Goal: Find specific page/section: Find specific page/section

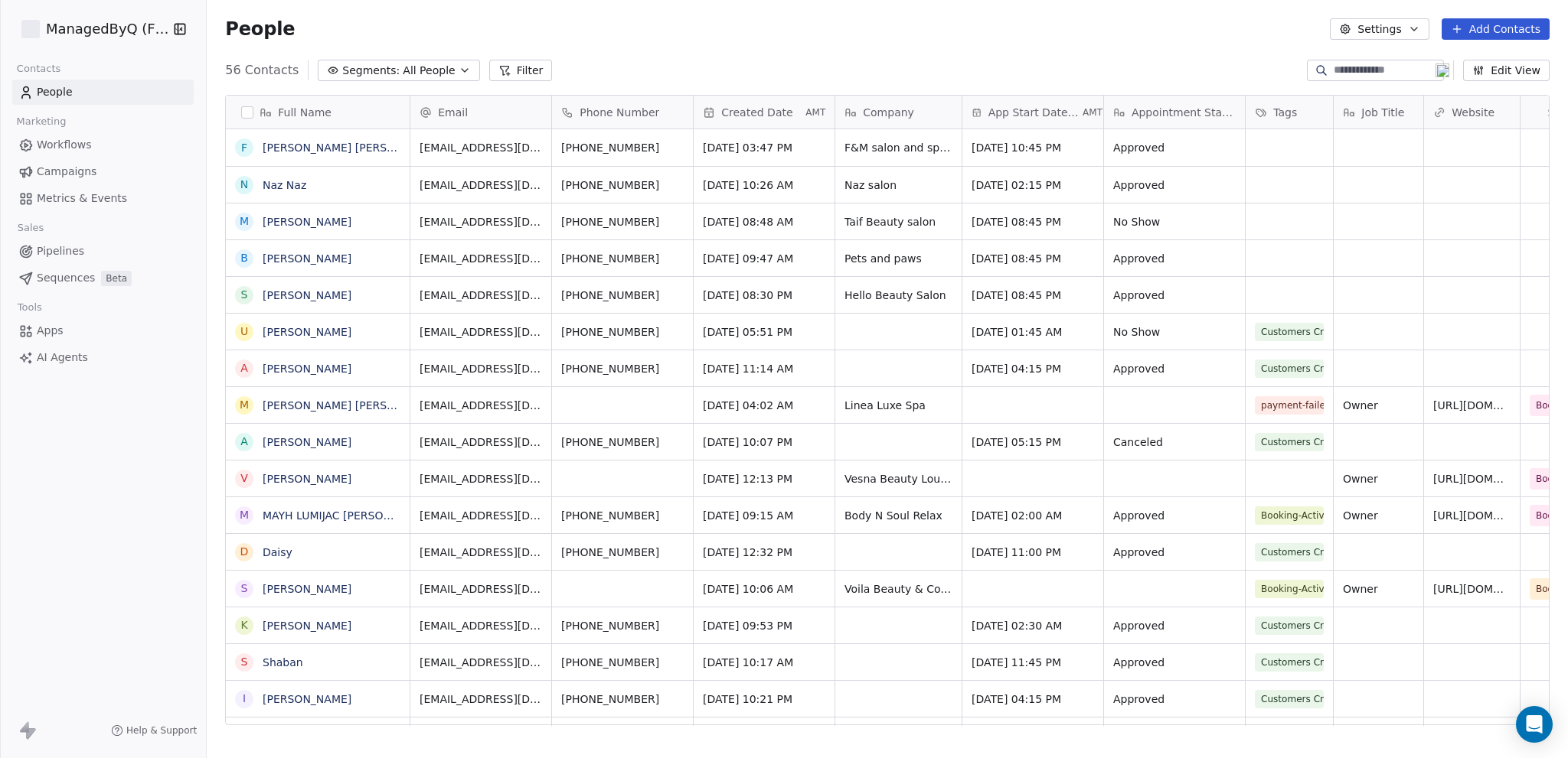
scroll to position [656, 1349]
click at [69, 170] on span "Campaigns" at bounding box center [66, 172] width 60 height 16
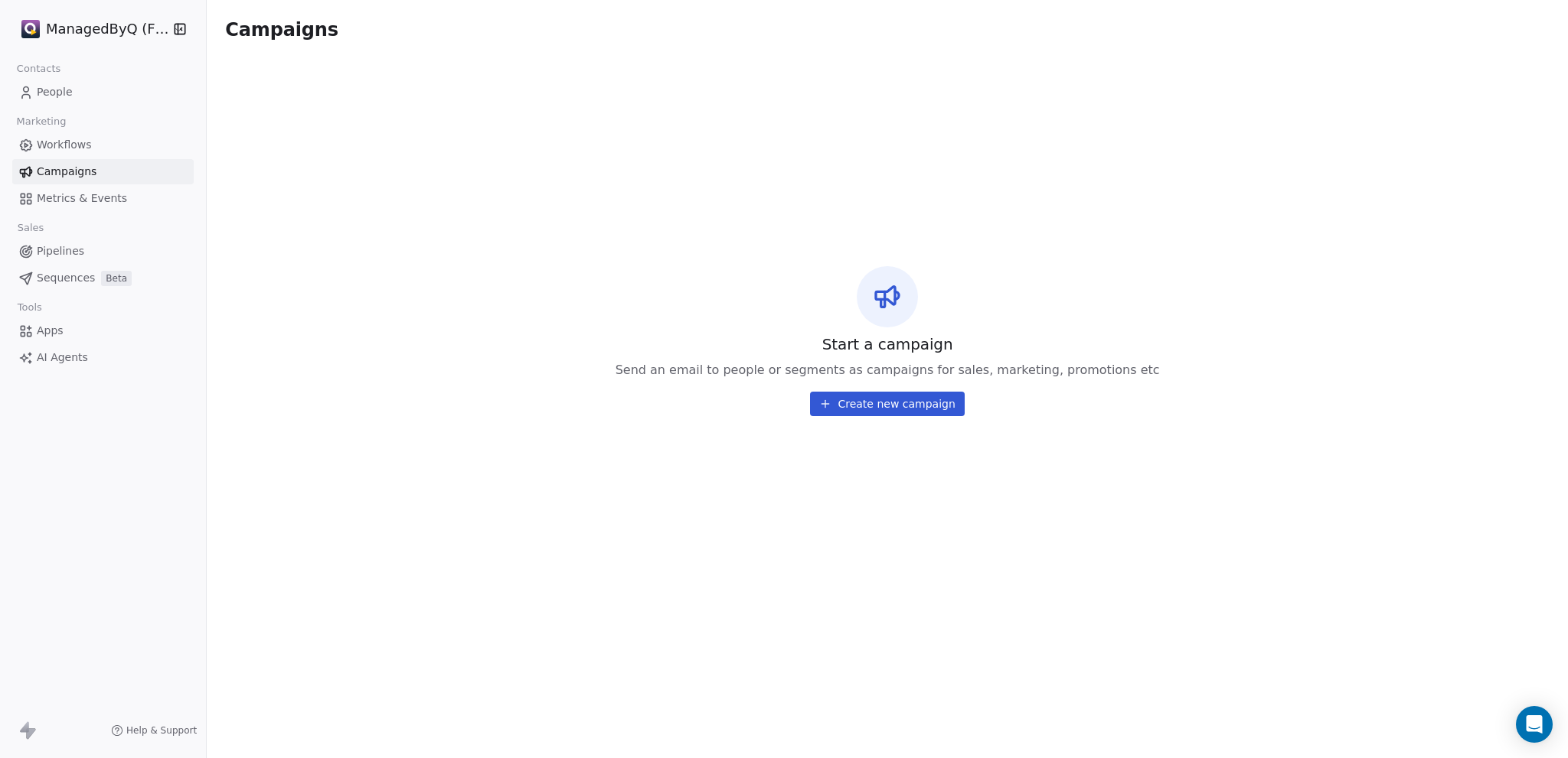
click at [78, 152] on span "Workflows" at bounding box center [64, 145] width 55 height 16
click at [74, 144] on span "Workflows" at bounding box center [64, 145] width 55 height 16
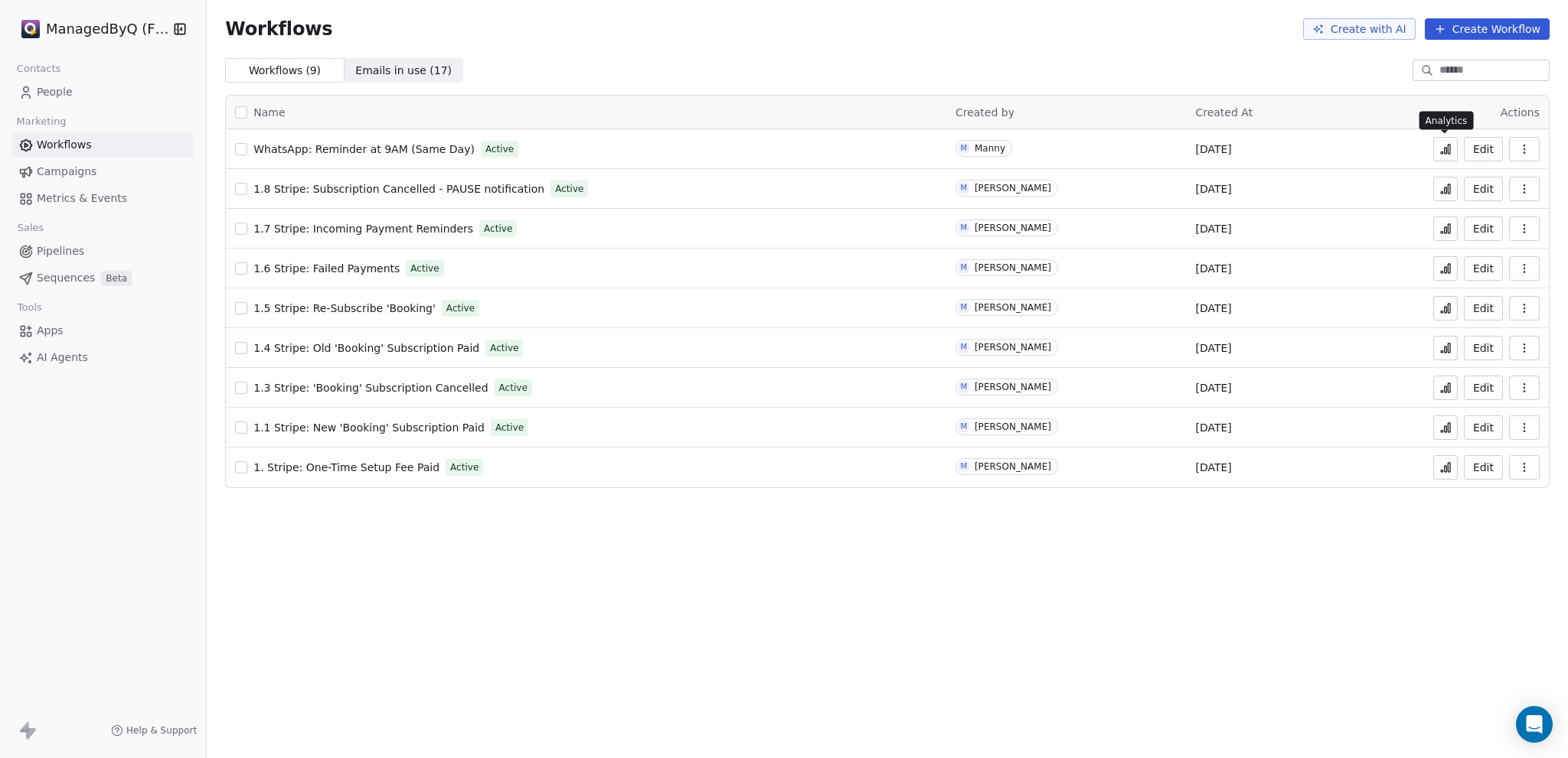
click at [1441, 151] on icon at bounding box center [1445, 149] width 12 height 12
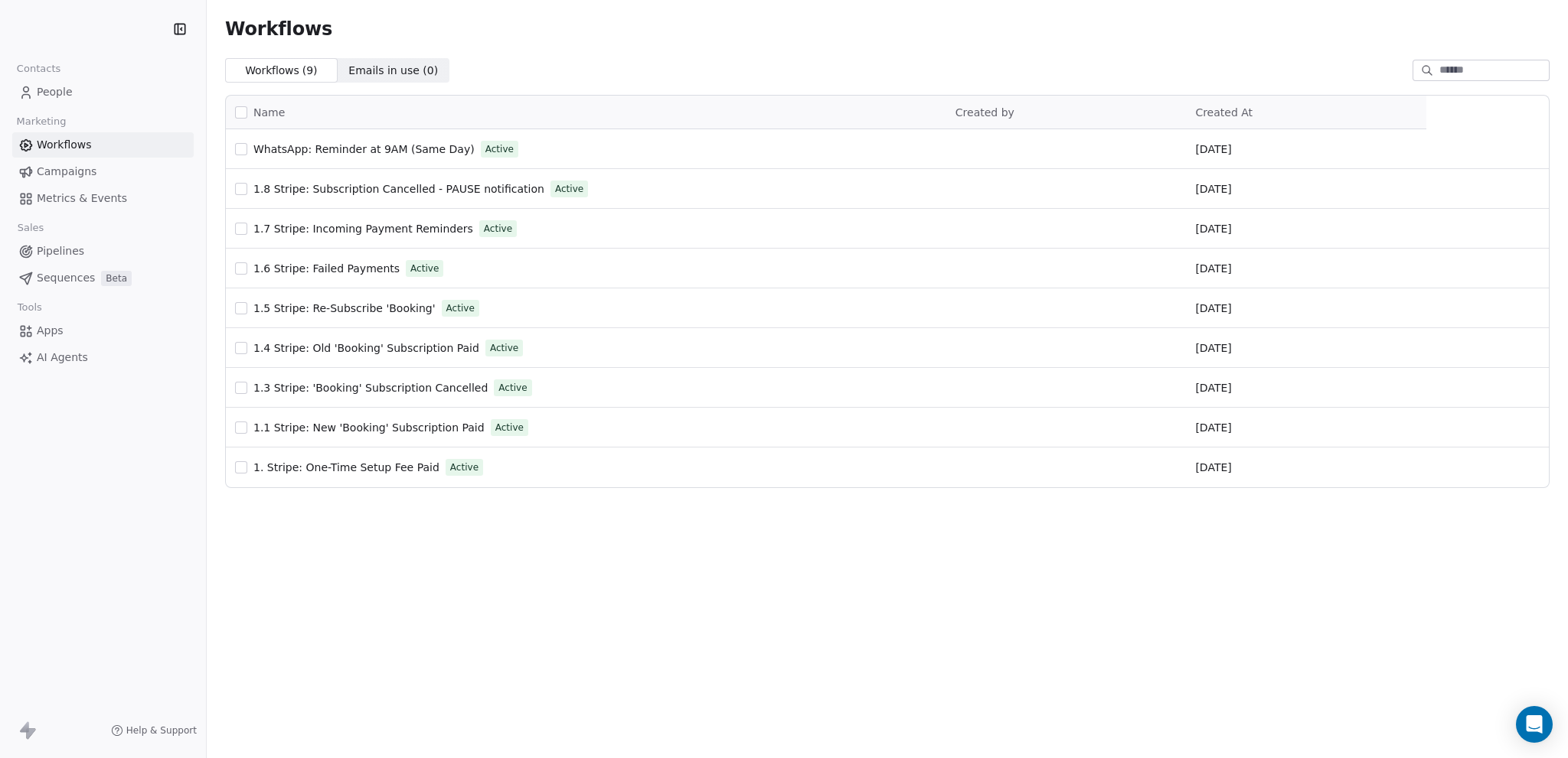
click at [49, 89] on span "People" at bounding box center [54, 92] width 36 height 16
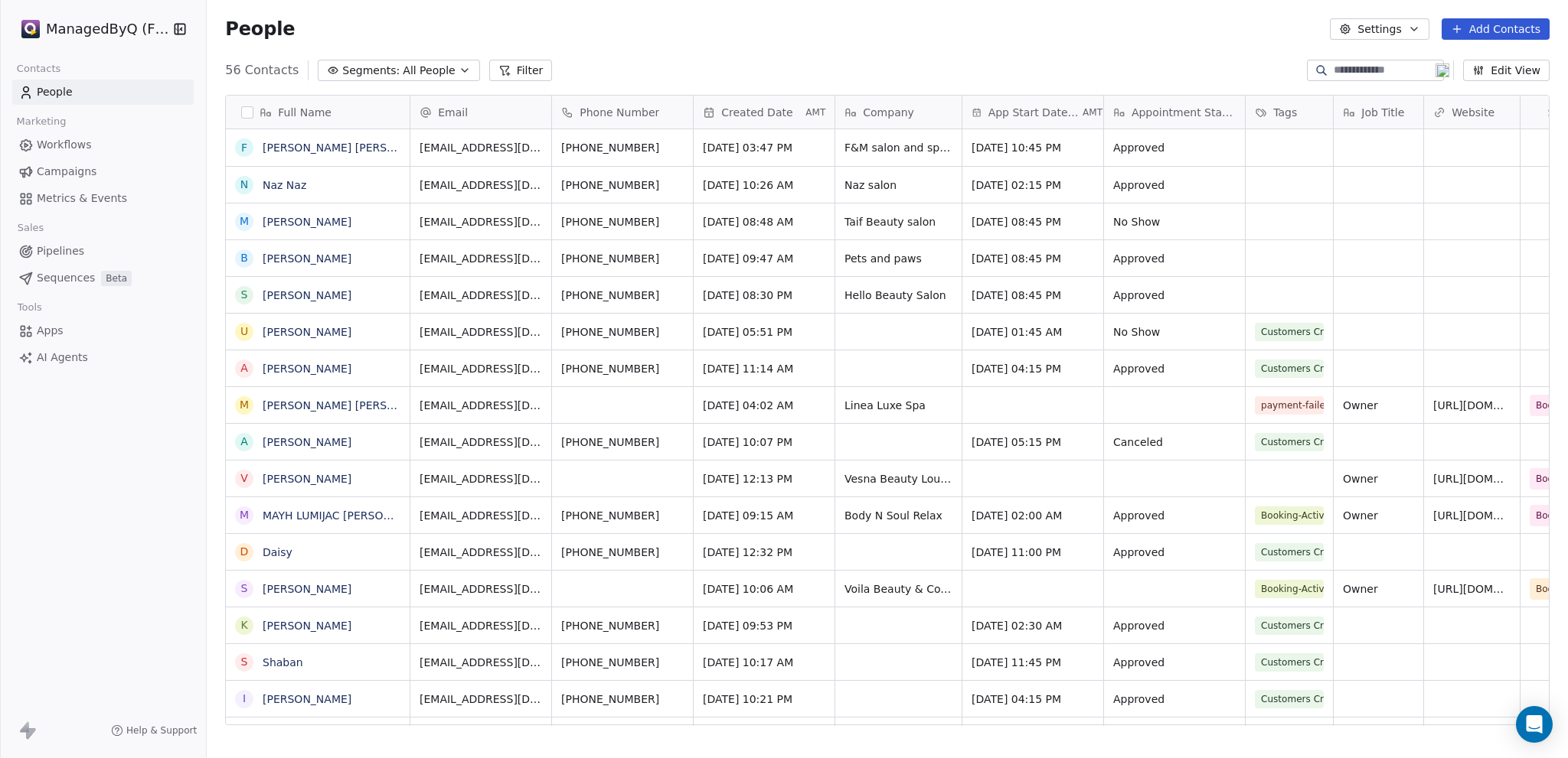
scroll to position [656, 1349]
click at [57, 148] on span "Workflows" at bounding box center [64, 145] width 55 height 16
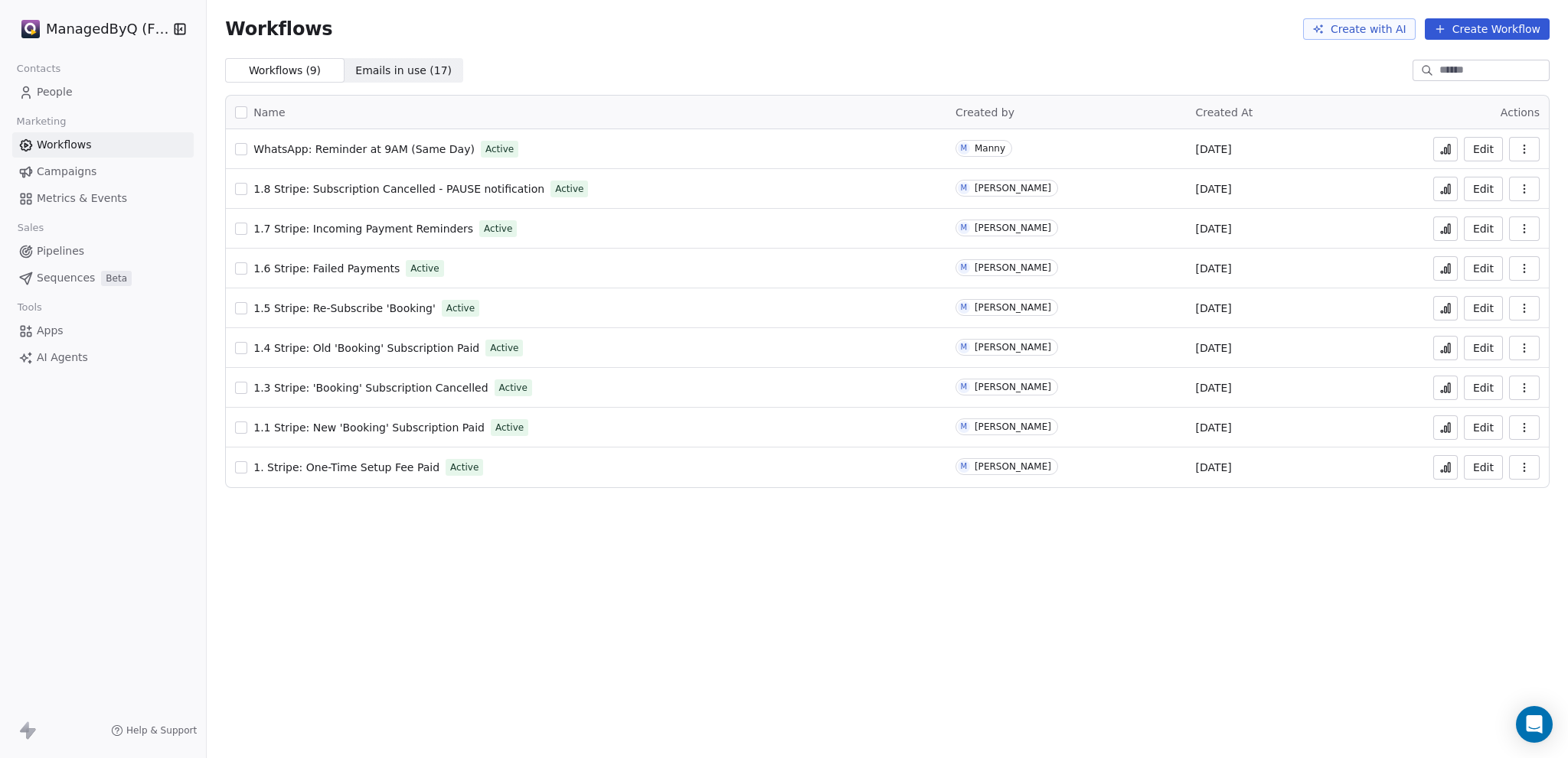
click at [332, 150] on span "WhatsApp: Reminder at 9AM (Same Day)" at bounding box center [363, 149] width 221 height 12
click at [54, 168] on span "Campaigns" at bounding box center [66, 172] width 60 height 16
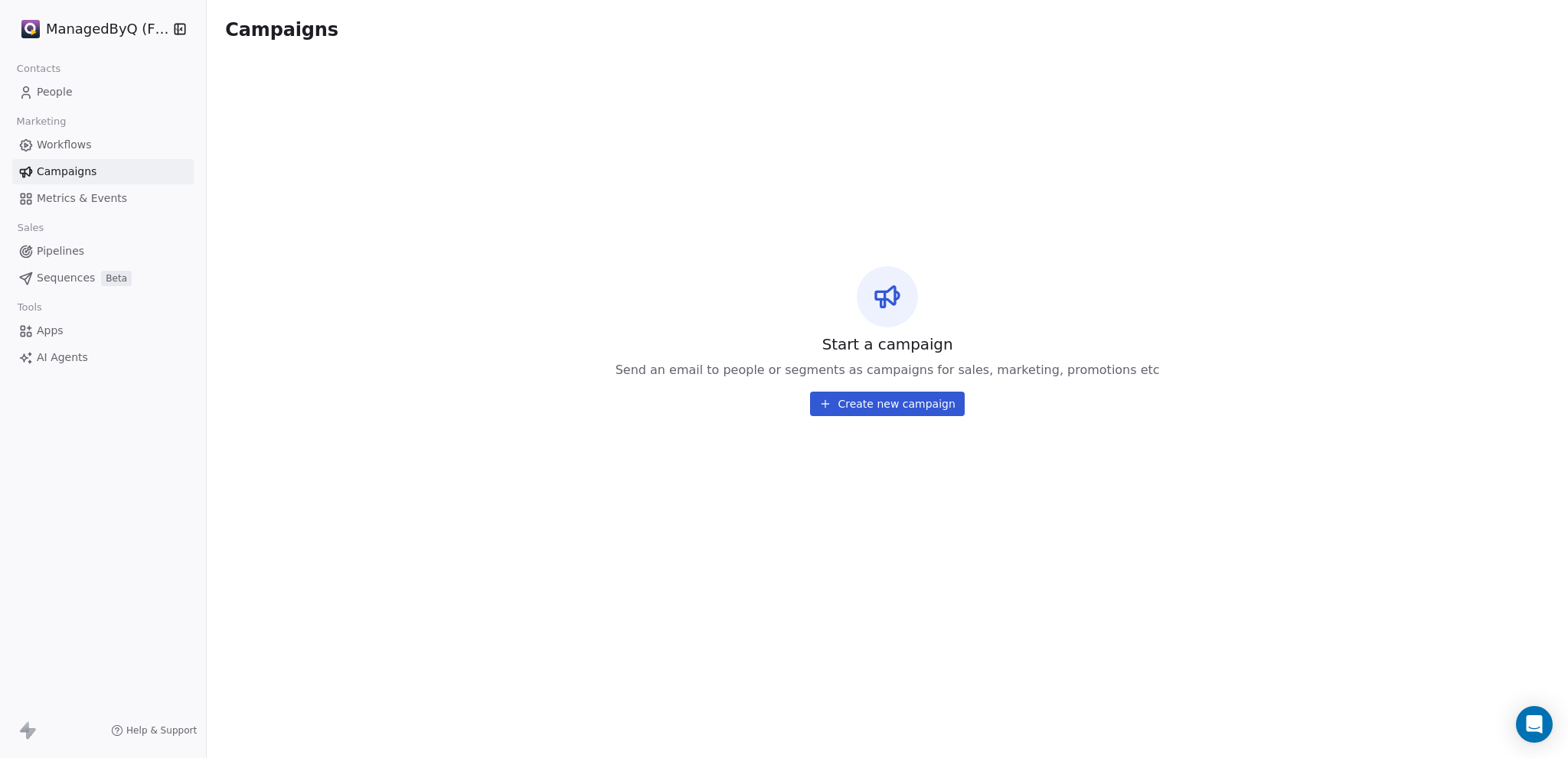
click at [62, 90] on span "People" at bounding box center [54, 92] width 36 height 16
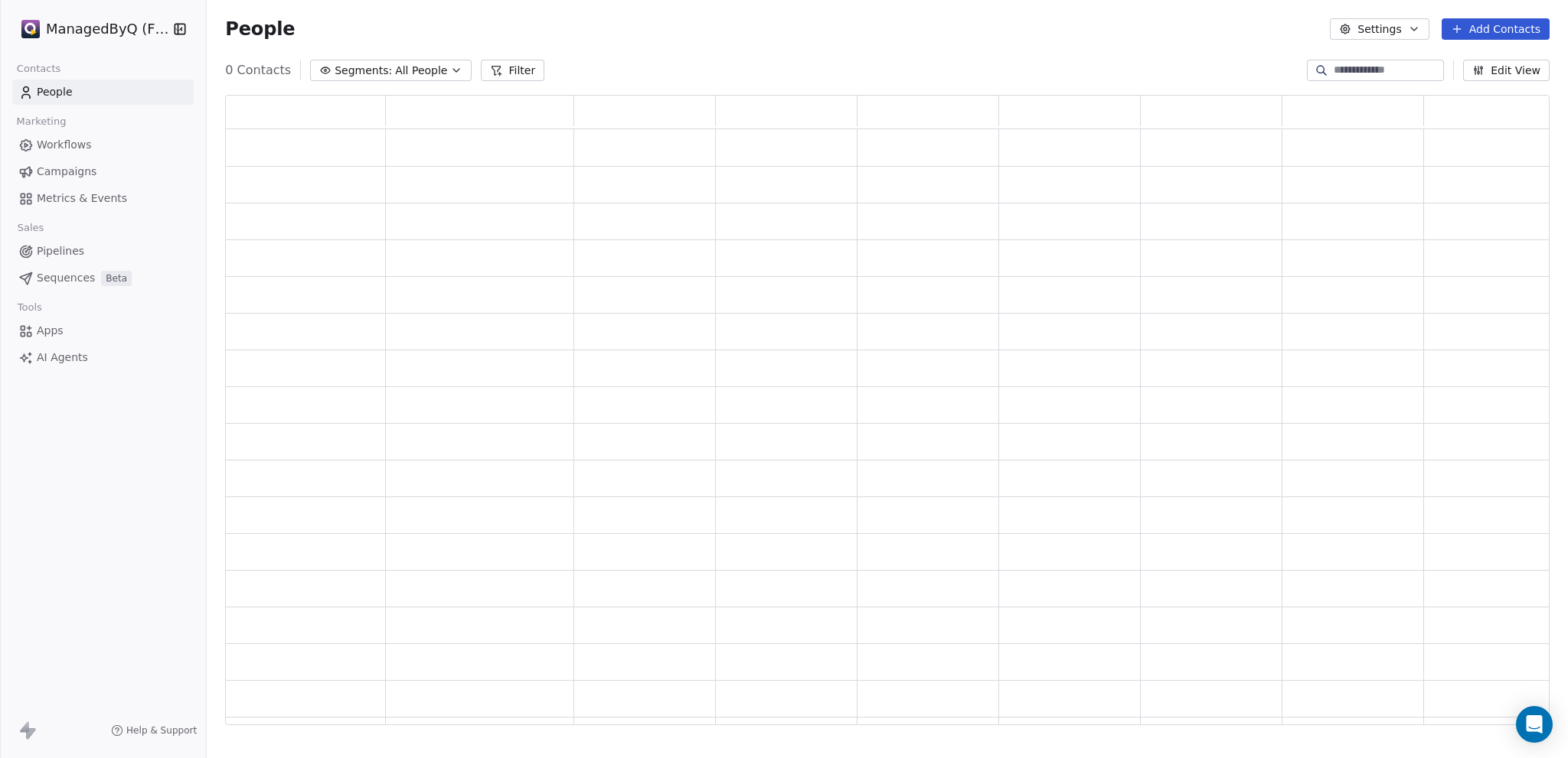
scroll to position [619, 1312]
click at [425, 72] on span "All People" at bounding box center [432, 71] width 52 height 16
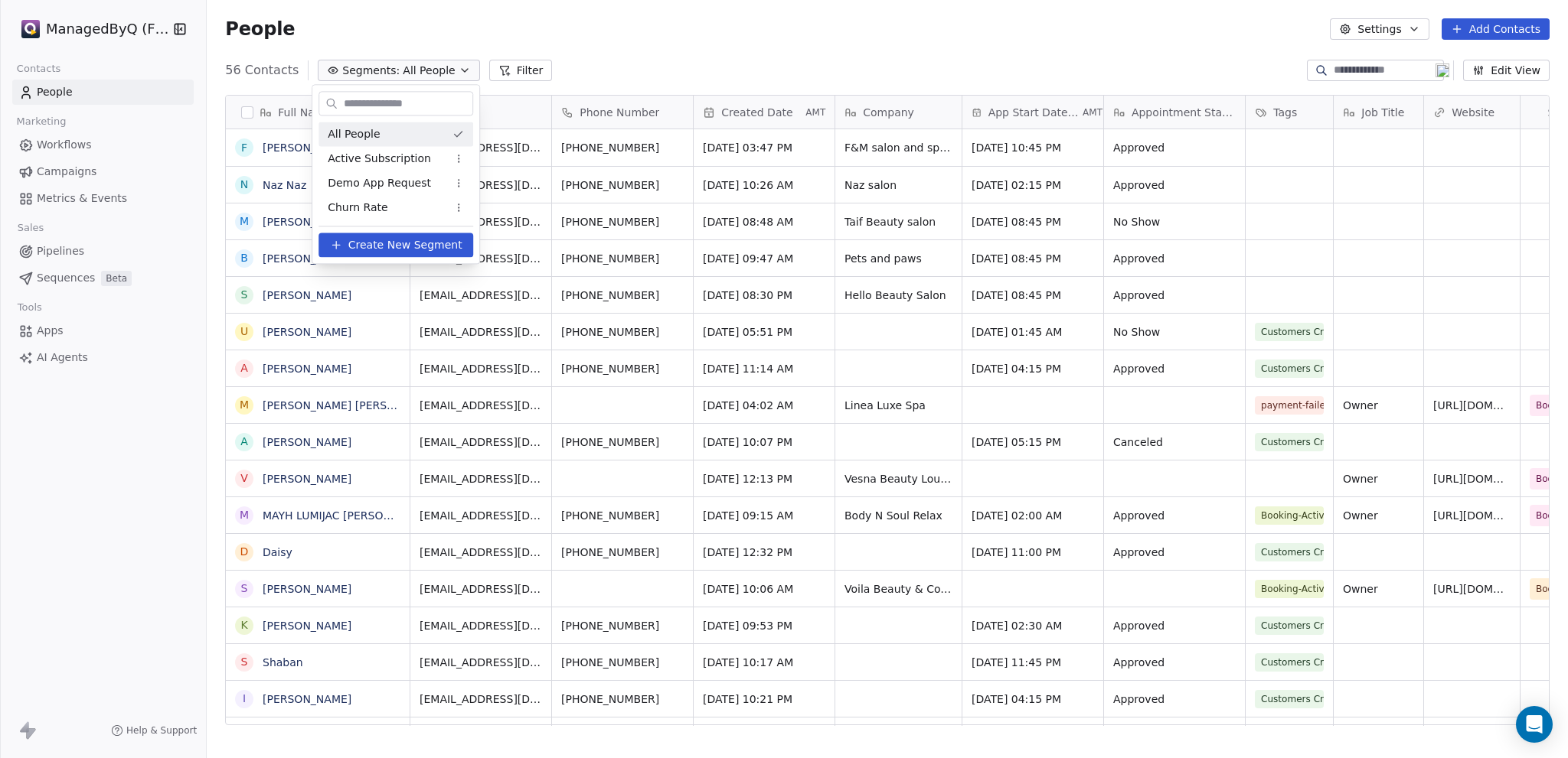
scroll to position [656, 1349]
click at [380, 159] on span "Active Subscription" at bounding box center [379, 159] width 103 height 16
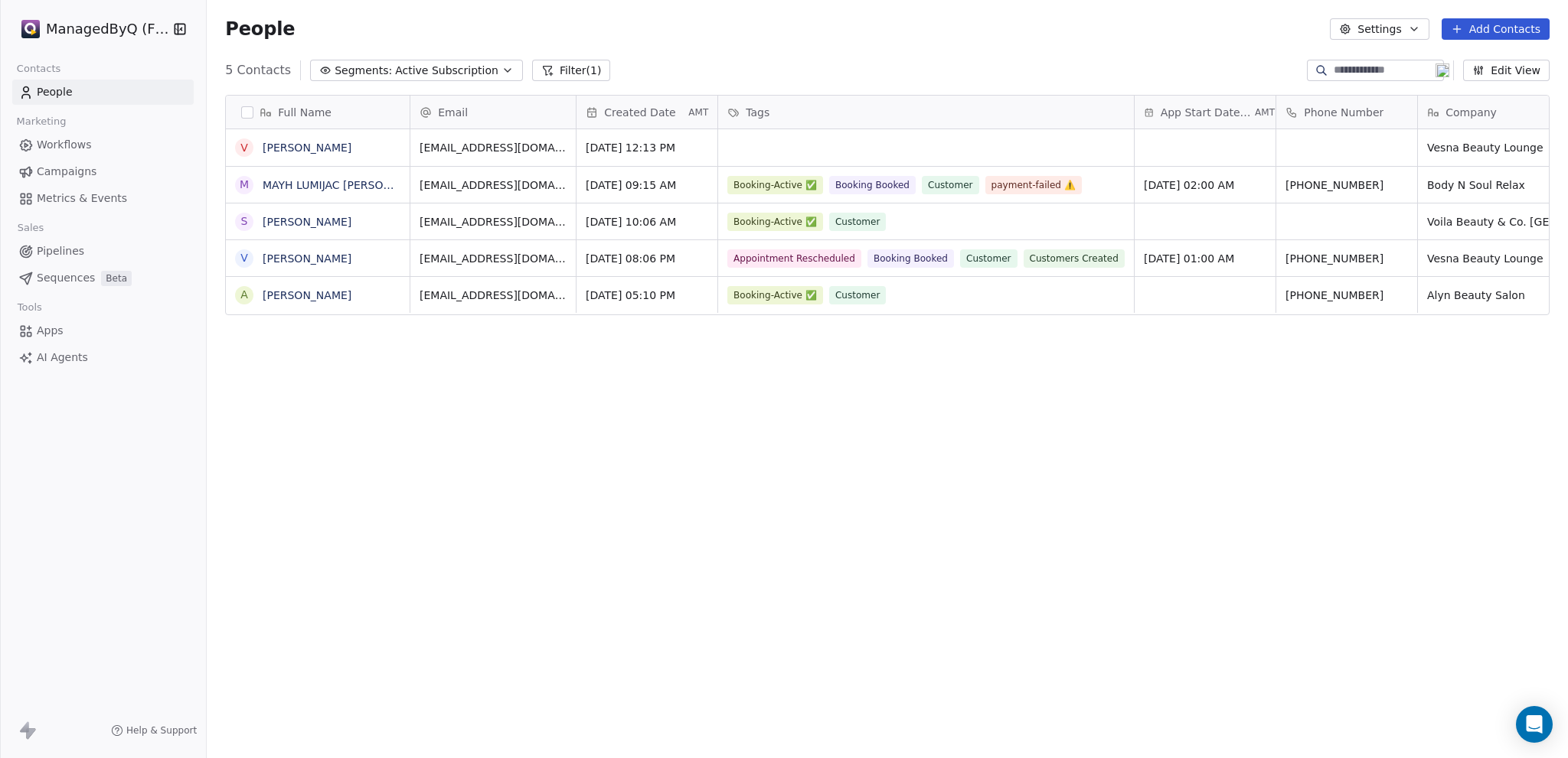
click at [1457, 403] on div "Full Name V Vesna Jarawan M MAYH LUMIJAC GALANO S Stephanie Bascon V Vesna Jara…" at bounding box center [887, 416] width 1361 height 667
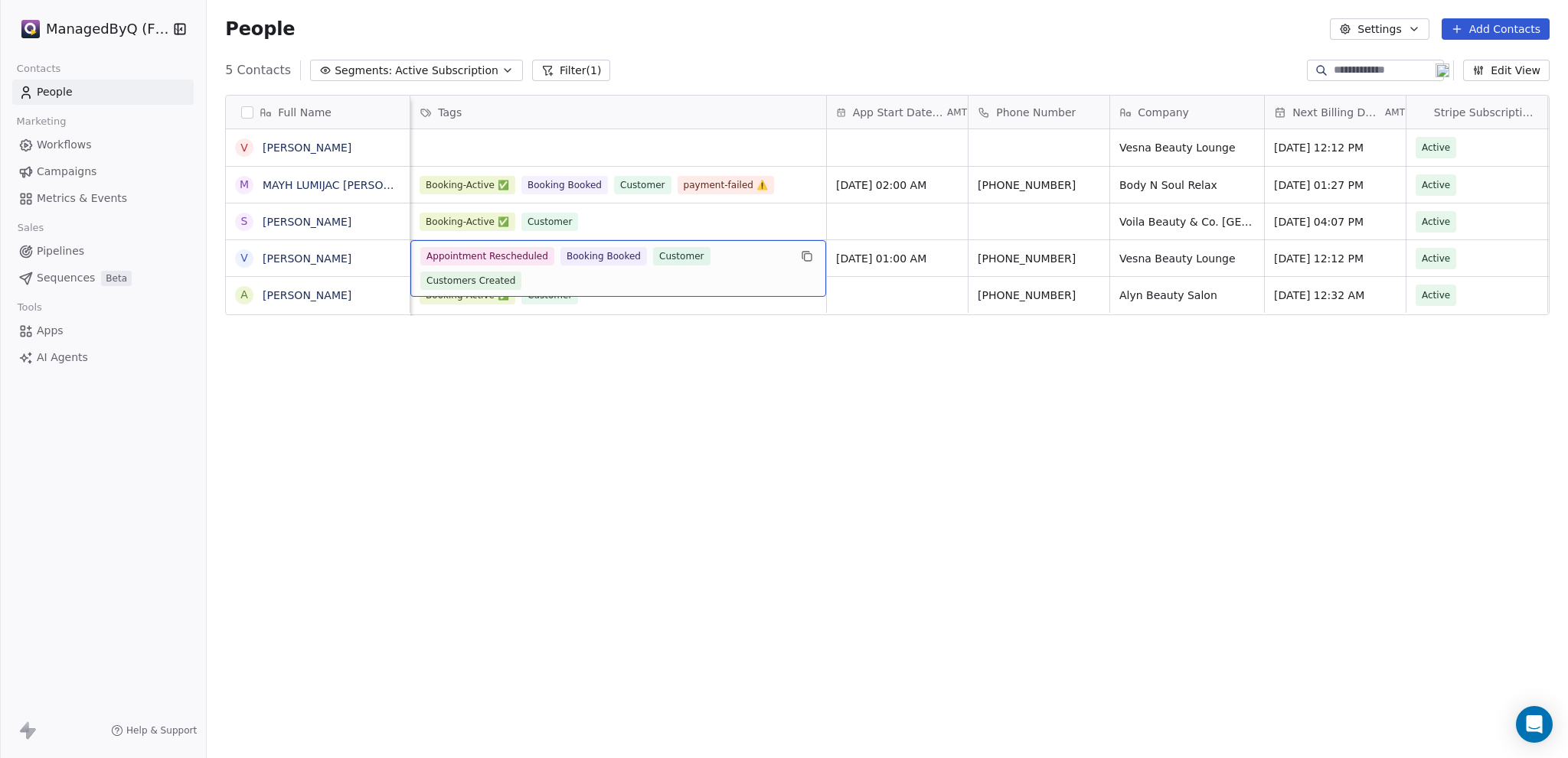
scroll to position [0, 166]
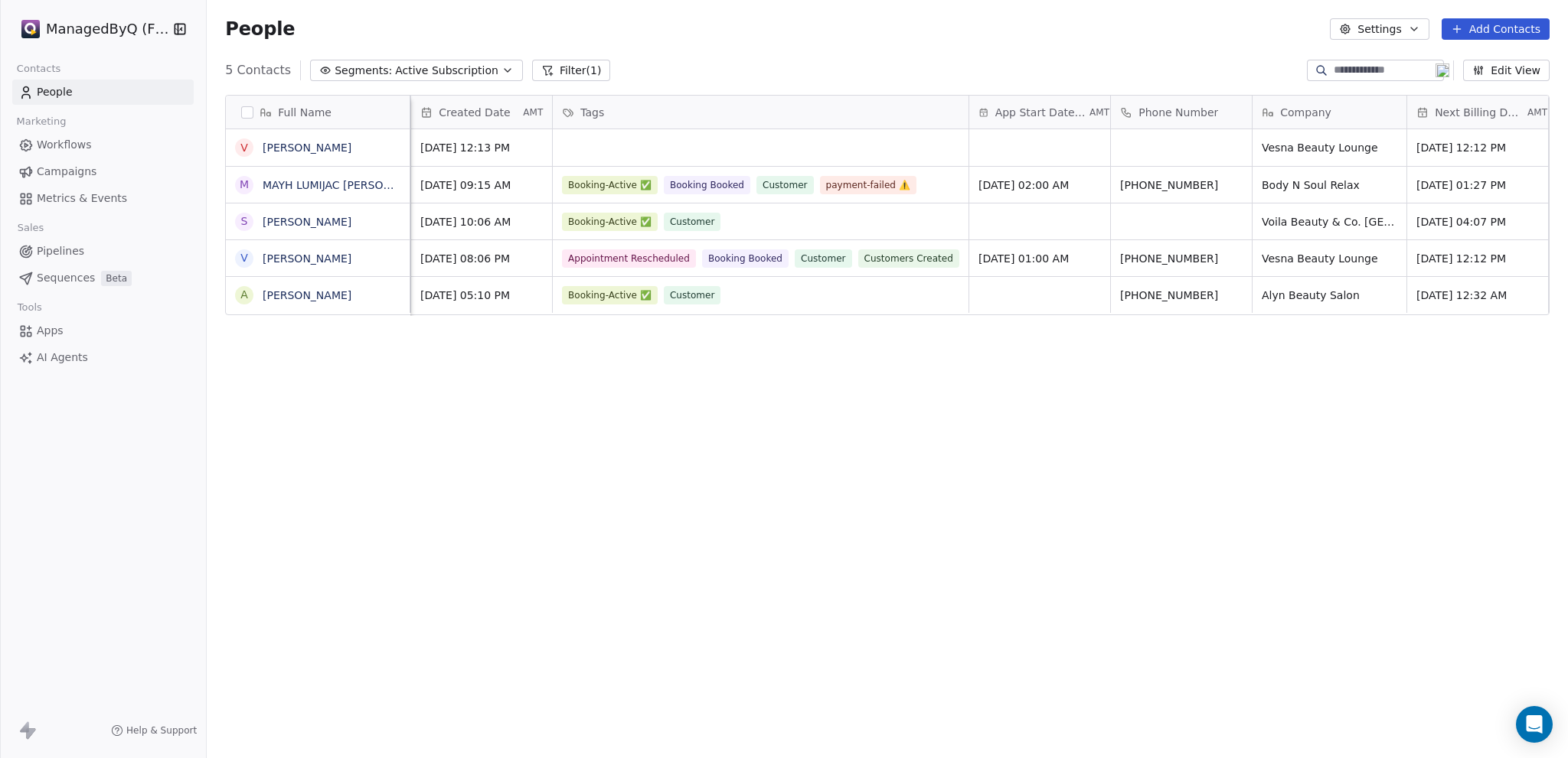
click at [94, 91] on link "People" at bounding box center [102, 92] width 182 height 25
click at [55, 85] on span "People" at bounding box center [54, 92] width 36 height 16
click at [561, 534] on div "Full Name V Vesna Jarawan M MAYH LUMIJAC GALANO S Stephanie Bascon V Vesna Jara…" at bounding box center [887, 416] width 1361 height 667
click at [70, 141] on span "Workflows" at bounding box center [64, 145] width 55 height 16
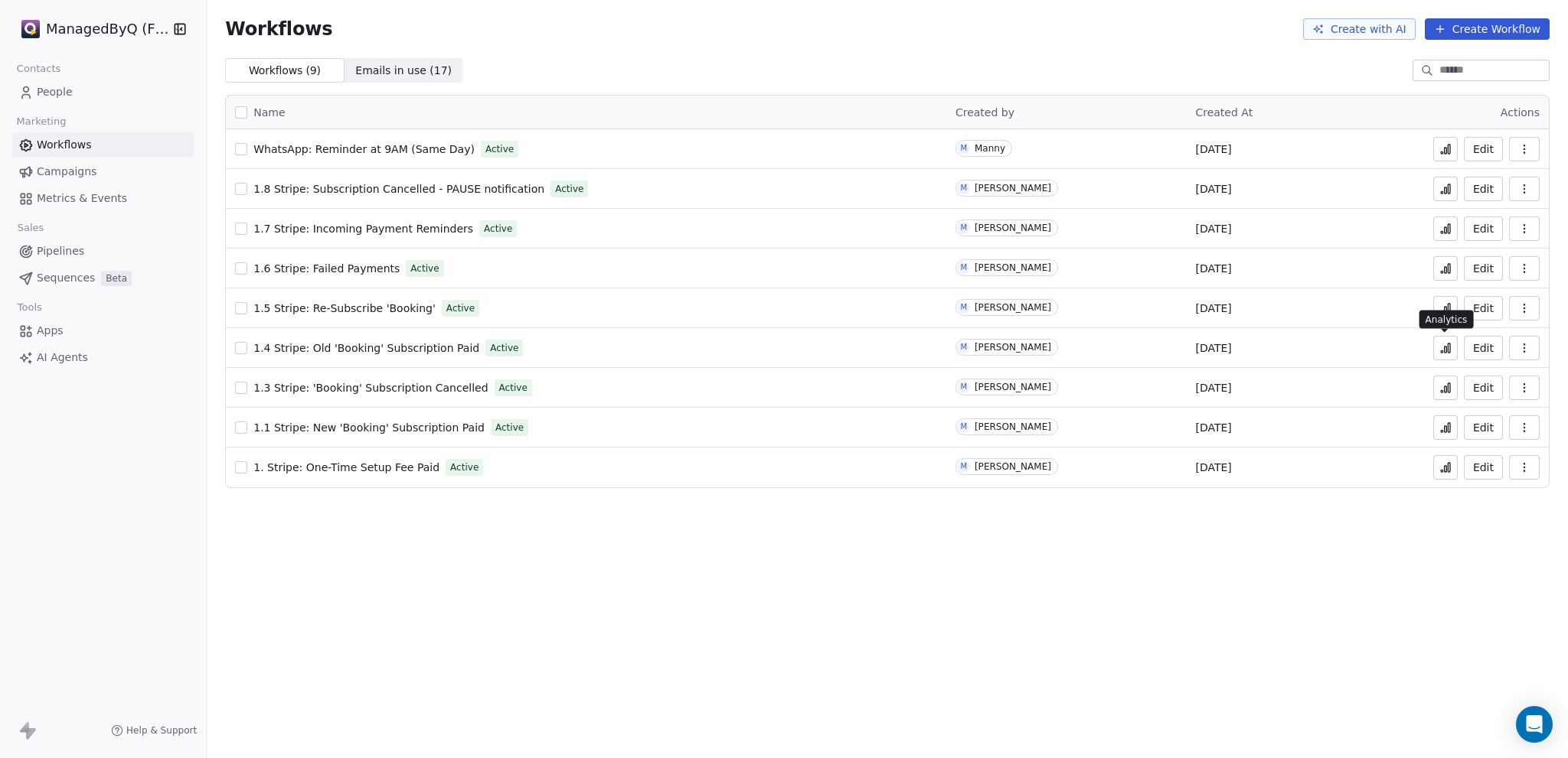
click at [1441, 351] on icon at bounding box center [1441, 351] width 2 height 2
click at [376, 427] on span "1.1 Stripe: New 'Booking' Subscription Paid" at bounding box center [369, 428] width 232 height 12
click at [1437, 431] on button at bounding box center [1445, 428] width 25 height 25
